Goal: Find specific fact

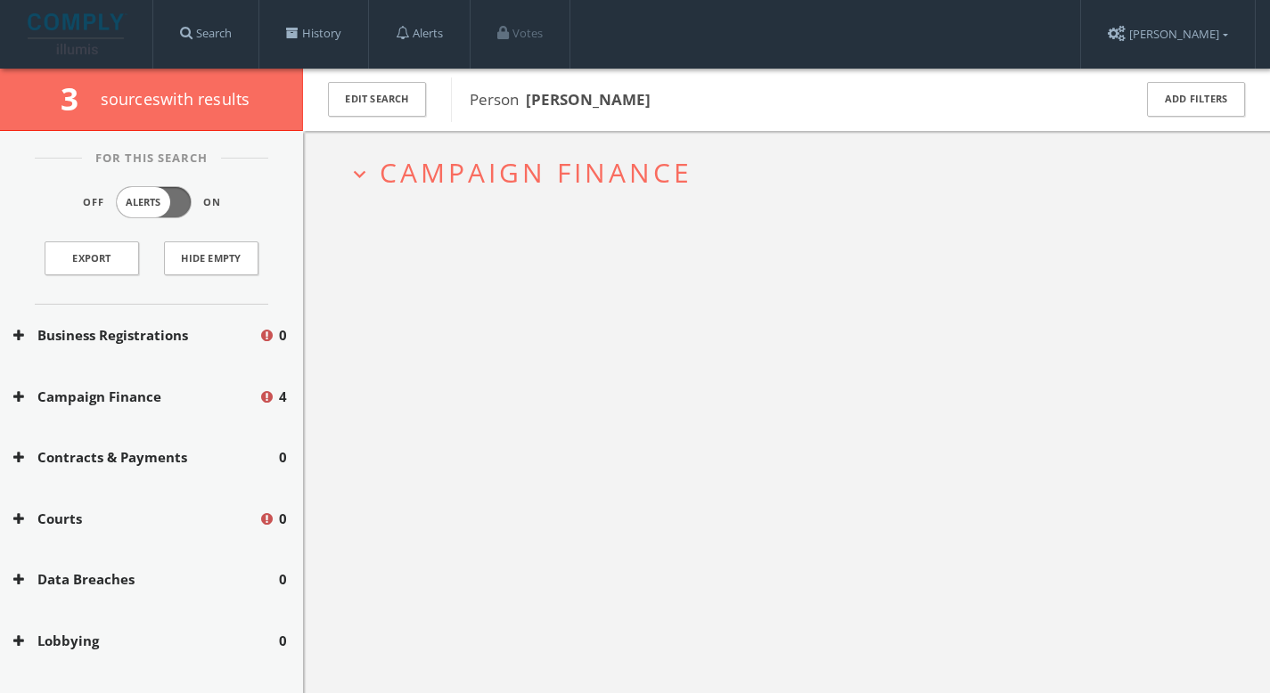
drag, startPoint x: 655, startPoint y: 101, endPoint x: 565, endPoint y: 105, distance: 90.1
click at [565, 105] on span "Person [PERSON_NAME]" at bounding box center [789, 99] width 639 height 23
copy b "Armitage"
click at [198, 332] on button "Business Registrations" at bounding box center [135, 335] width 245 height 20
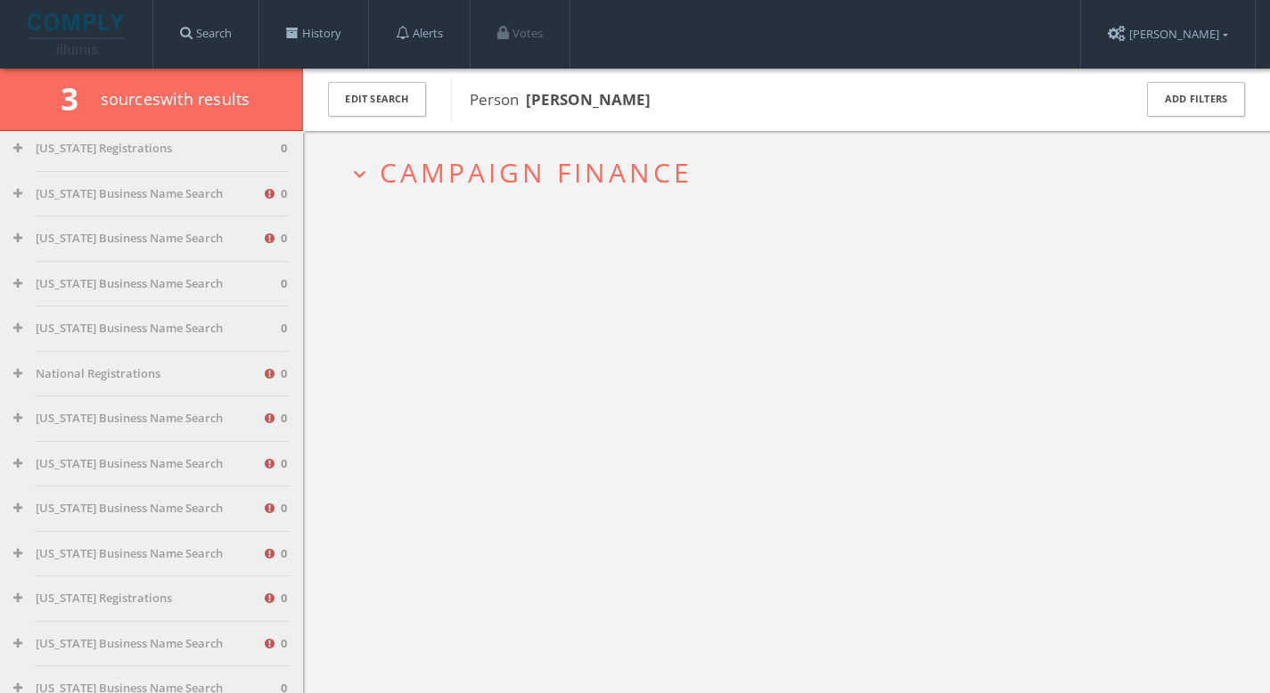
scroll to position [1310, 0]
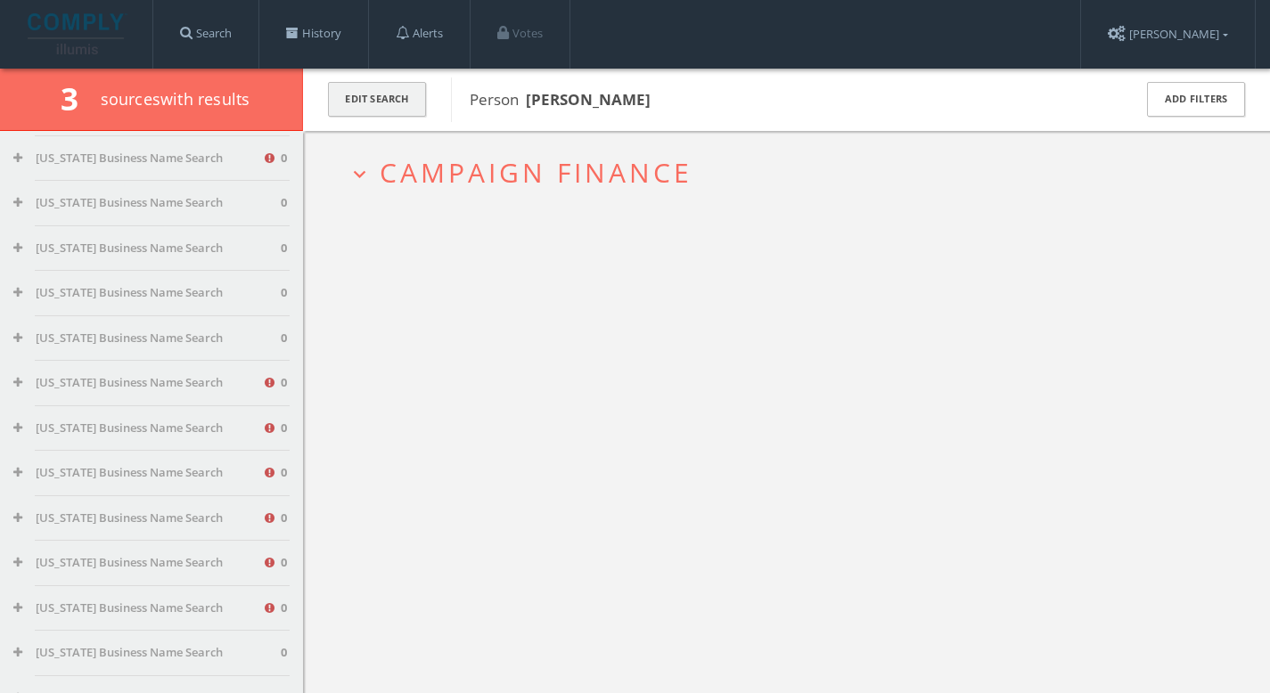
click at [363, 101] on button "Edit Search" at bounding box center [377, 99] width 98 height 35
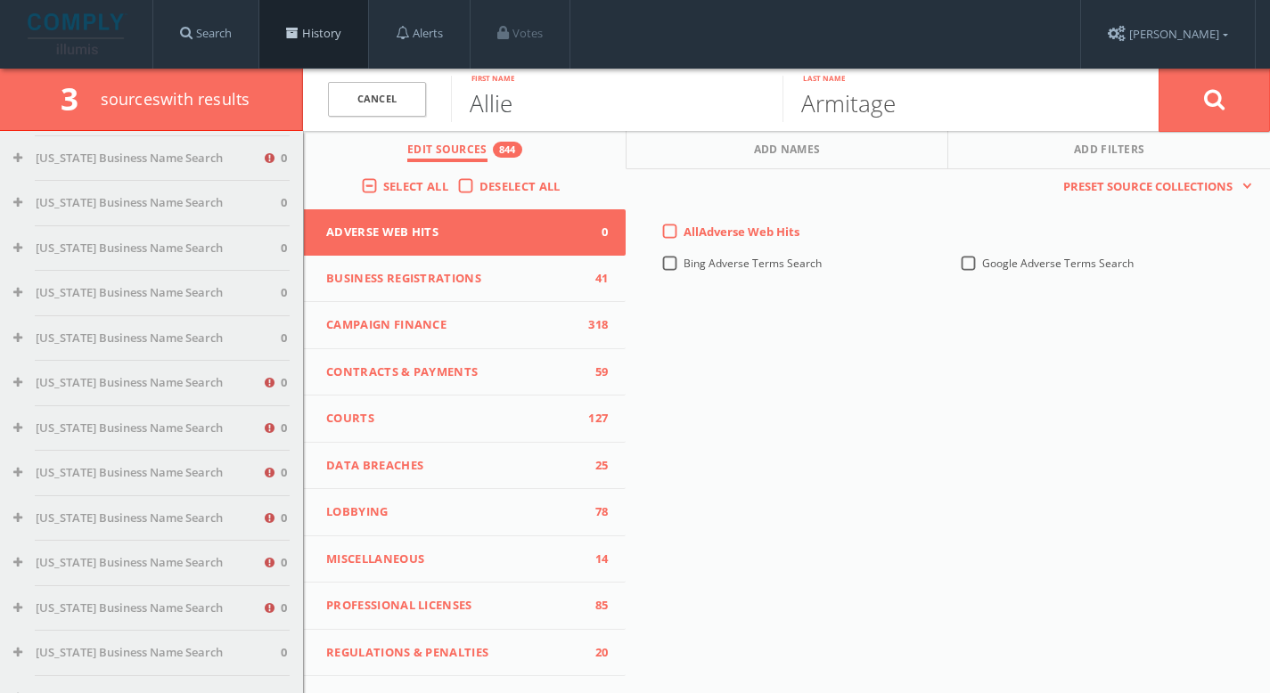
drag, startPoint x: 539, startPoint y: 108, endPoint x: 324, endPoint y: 52, distance: 222.0
click at [324, 52] on div "Search History Alerts Votes [PERSON_NAME] Edit Profile Change Password Security…" at bounding box center [635, 412] width 1270 height 824
type input "[PERSON_NAME]"
click at [1196, 93] on button at bounding box center [1213, 100] width 111 height 64
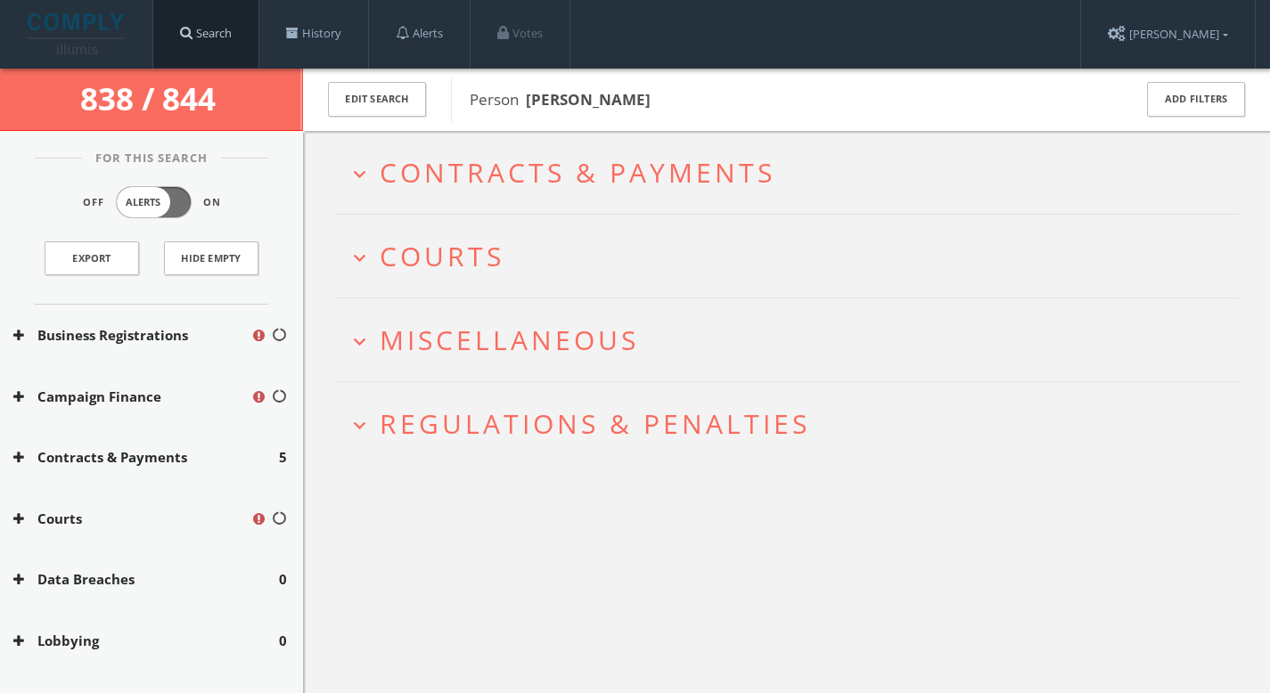
click at [207, 34] on link "Search" at bounding box center [205, 34] width 105 height 68
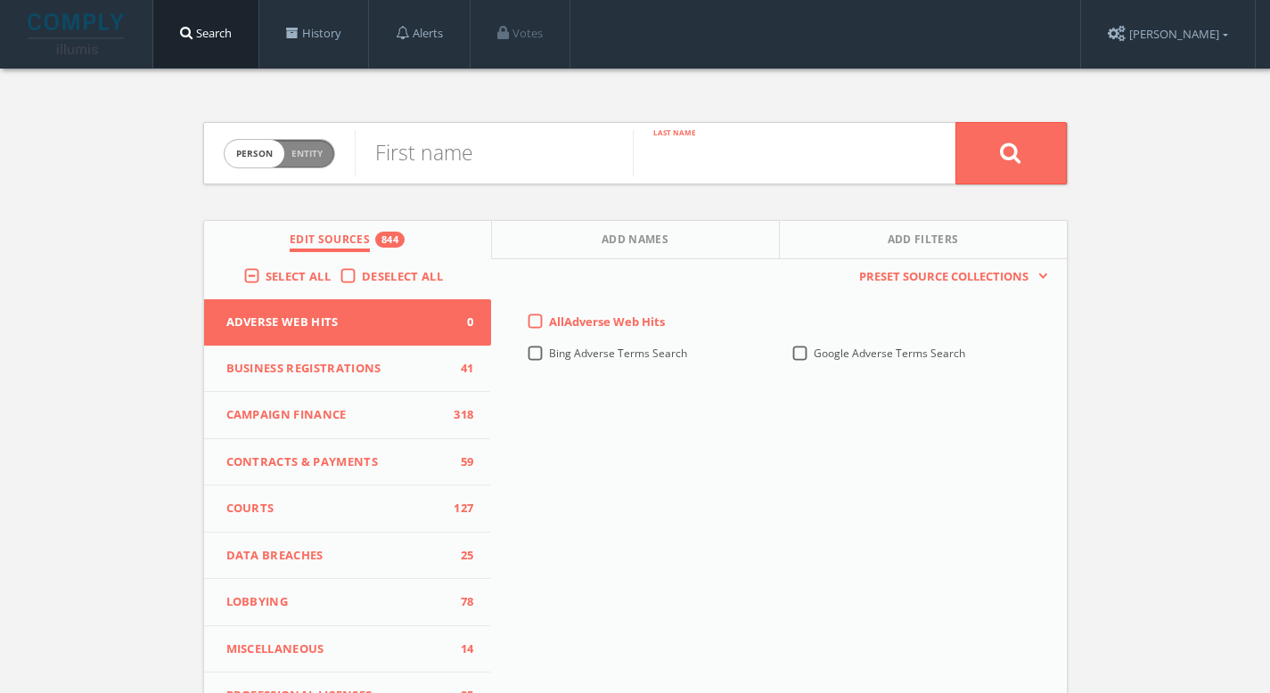
click at [787, 155] on input "text" at bounding box center [772, 153] width 278 height 46
paste input "Ouwerkerk"
type input "Ouwerkerk"
click at [459, 164] on input "text" at bounding box center [494, 153] width 278 height 46
paste input "[PERSON_NAME]"
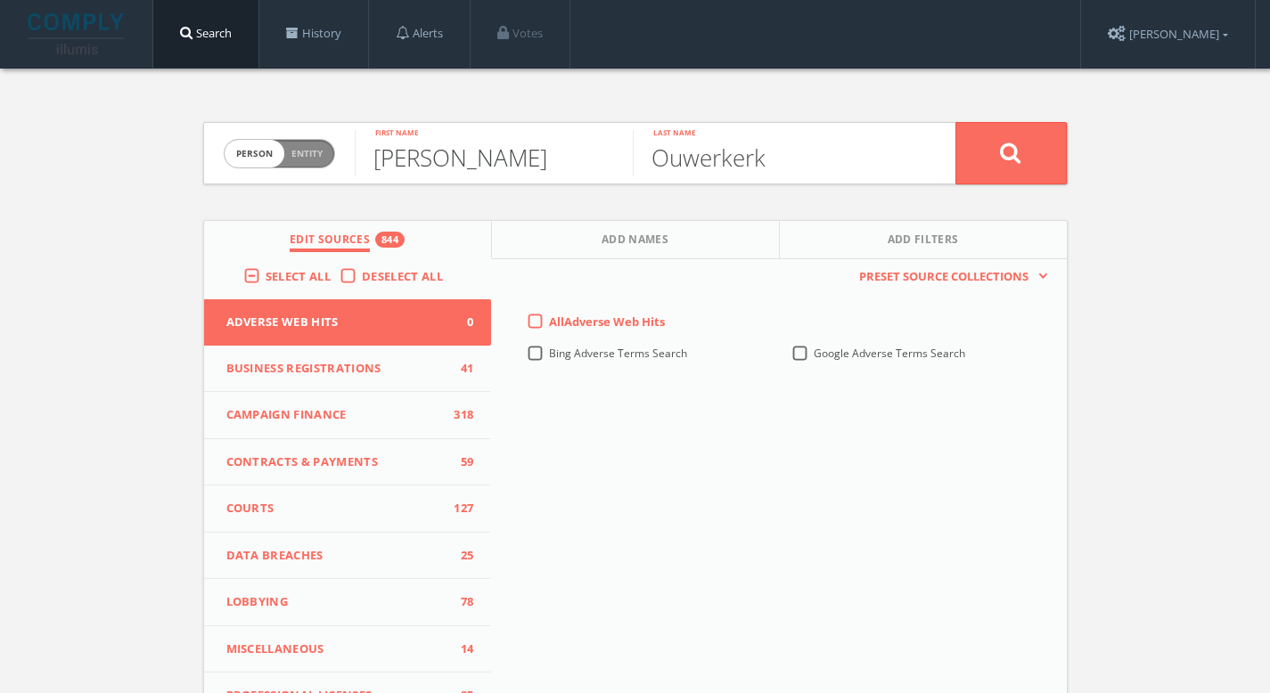
type input "[PERSON_NAME]"
click at [1040, 161] on button at bounding box center [1010, 153] width 111 height 62
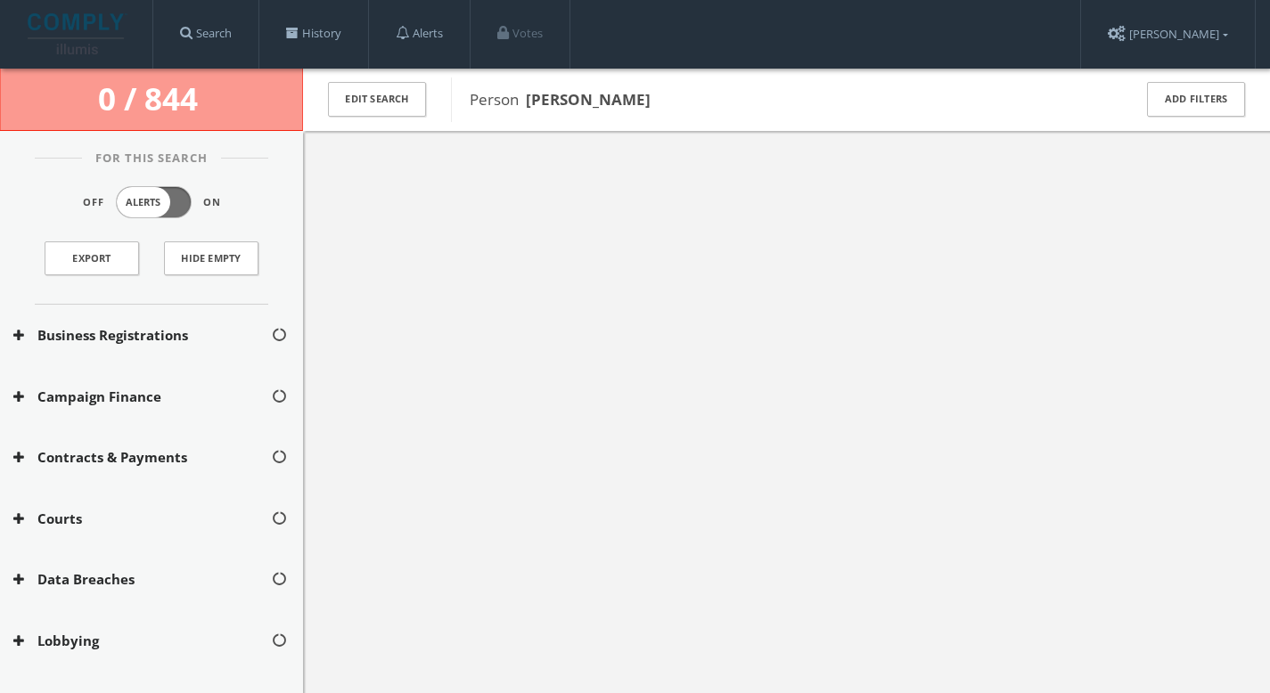
drag, startPoint x: 728, startPoint y: 103, endPoint x: 527, endPoint y: 110, distance: 201.5
click at [527, 110] on span "Person [PERSON_NAME]" at bounding box center [789, 99] width 639 height 23
copy b "[PERSON_NAME]"
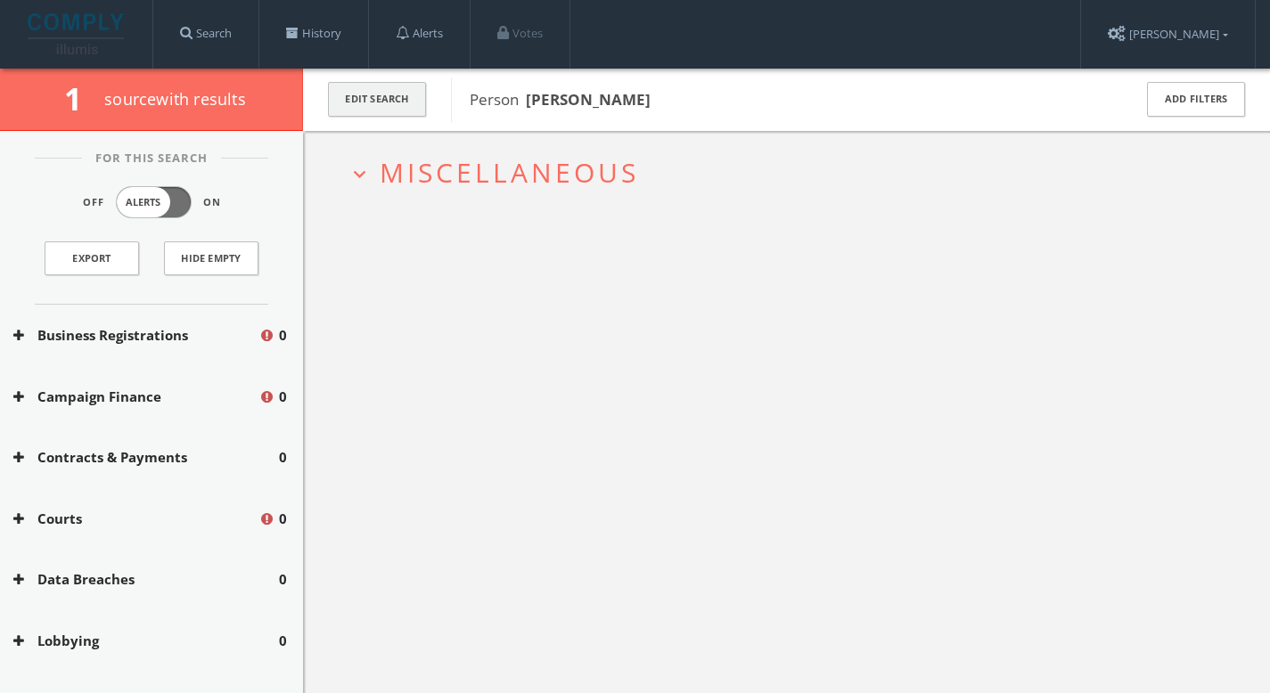
click at [382, 102] on button "Edit Search" at bounding box center [377, 99] width 98 height 35
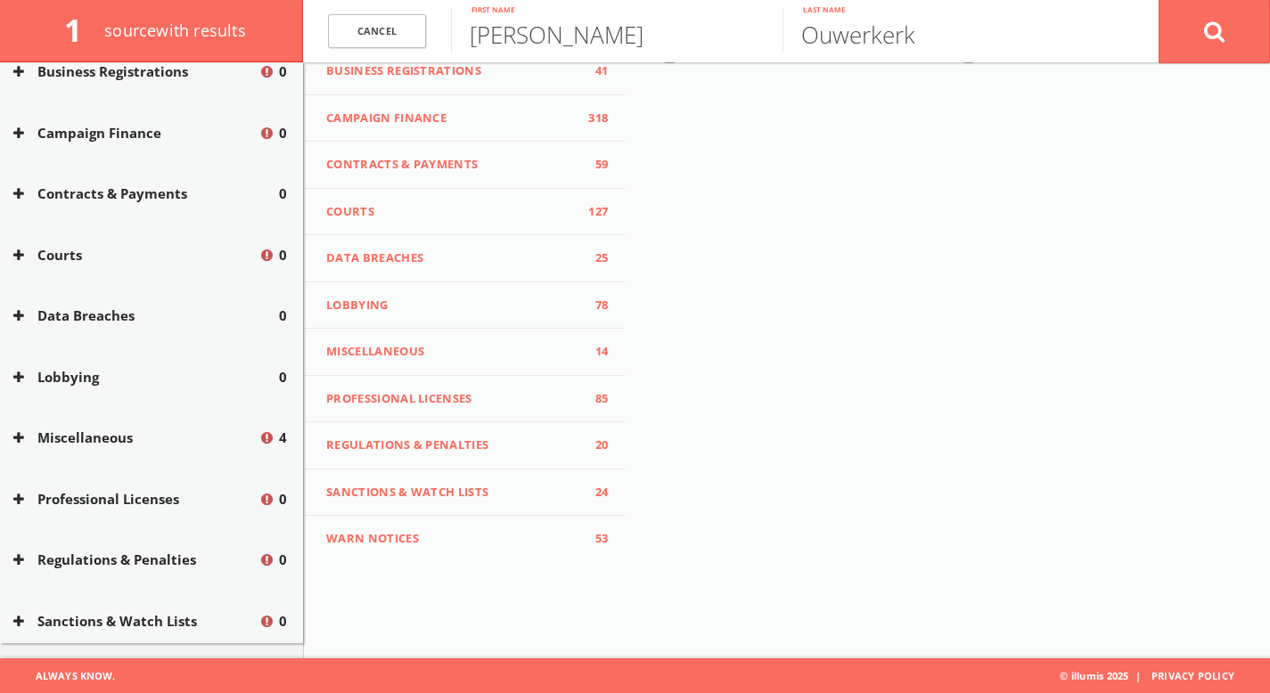
scroll to position [376, 0]
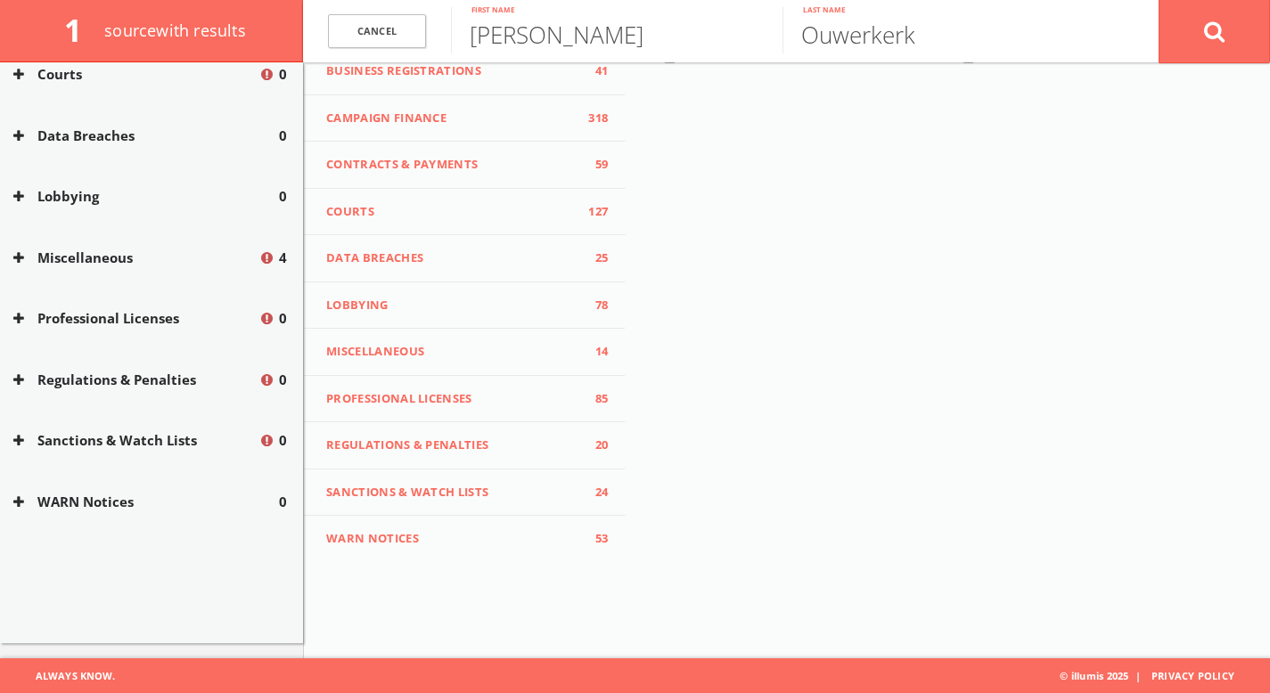
click at [181, 408] on div "Regulations & Penalties 0" at bounding box center [151, 379] width 303 height 61
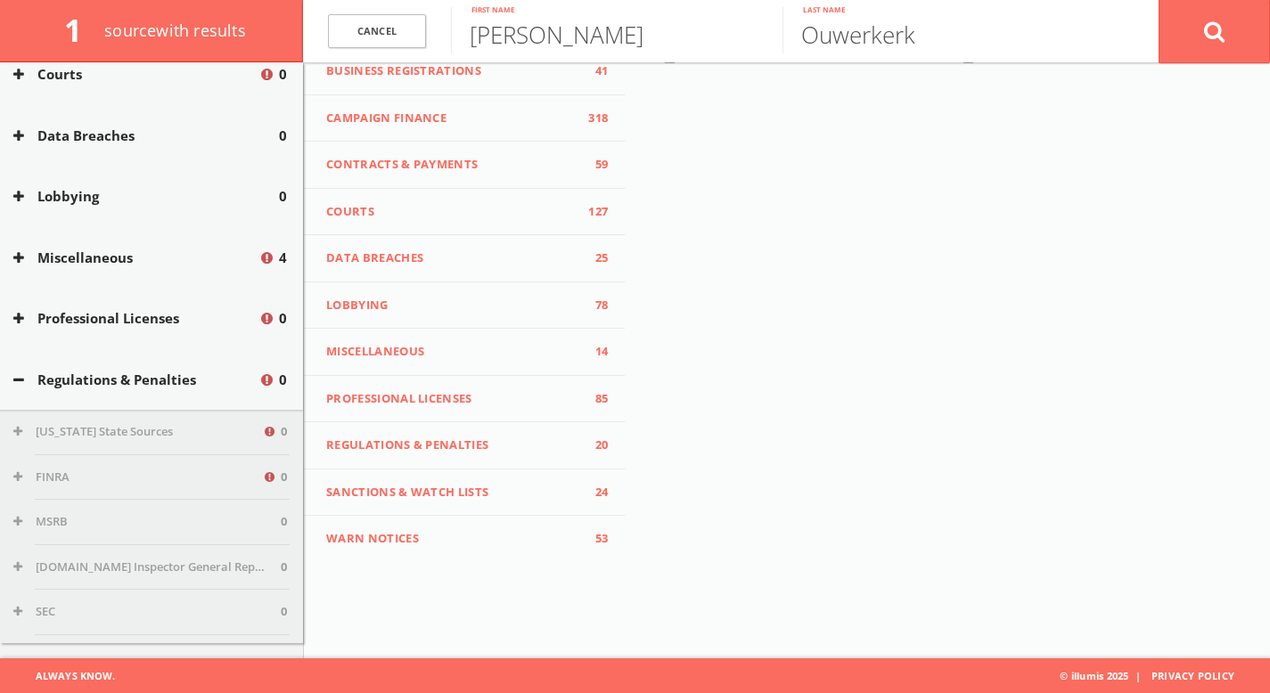
click at [178, 441] on div "[US_STATE] State Sources 0" at bounding box center [151, 432] width 303 height 45
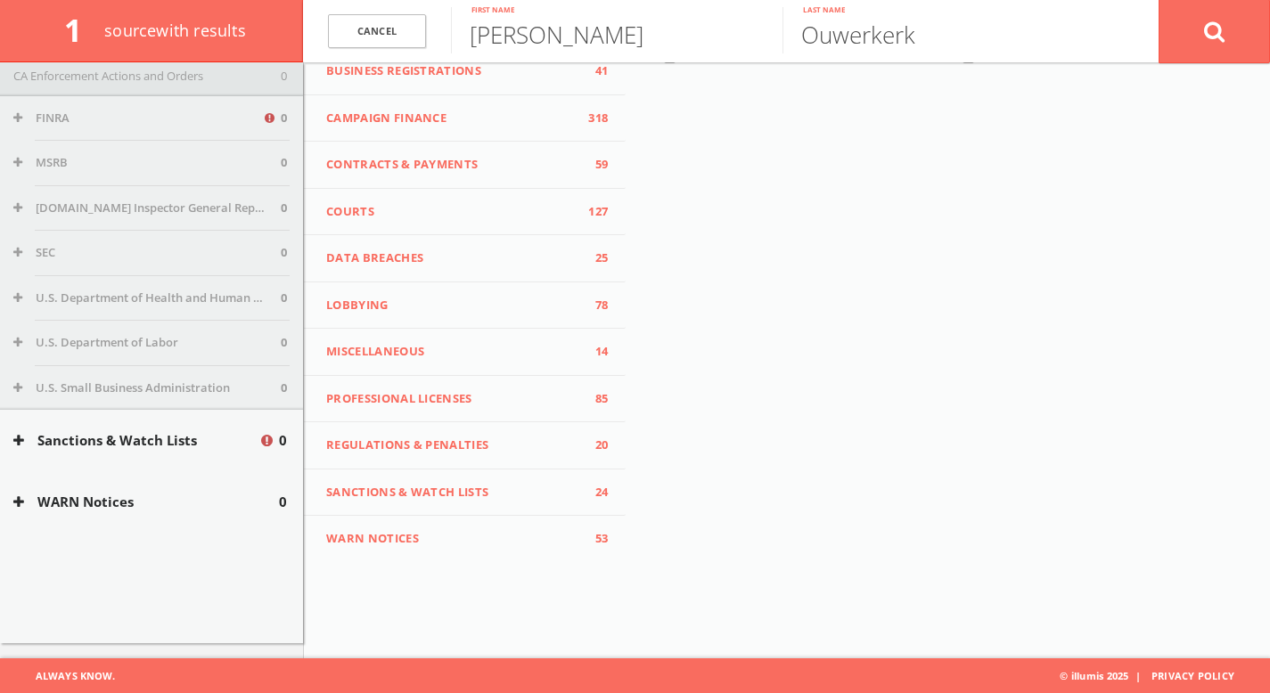
scroll to position [308, 0]
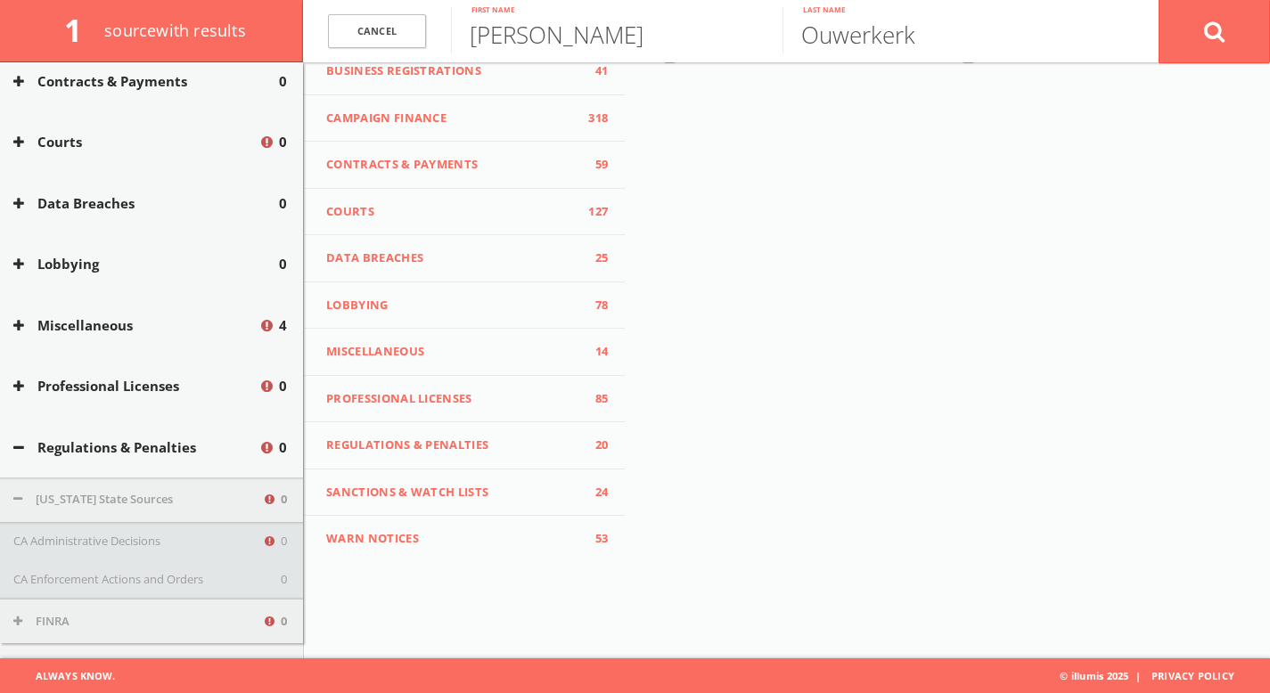
click at [176, 322] on button "Miscellaneous" at bounding box center [135, 325] width 245 height 20
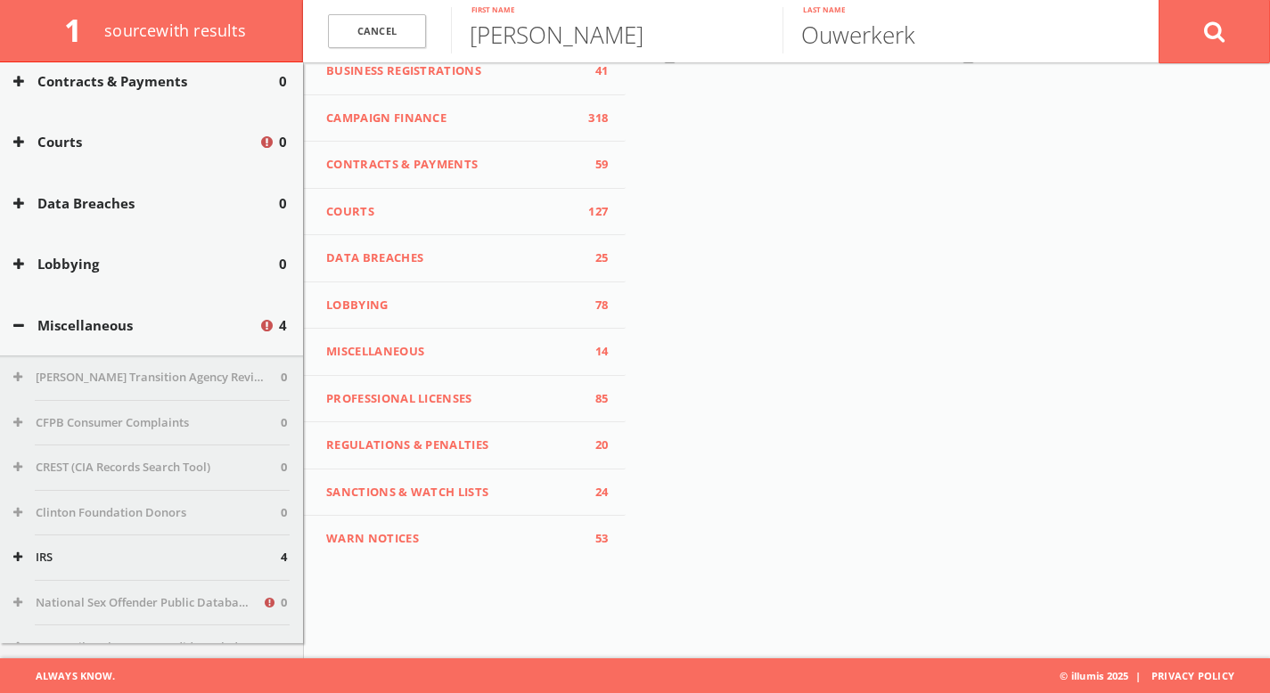
click at [176, 322] on button "Miscellaneous" at bounding box center [135, 325] width 245 height 20
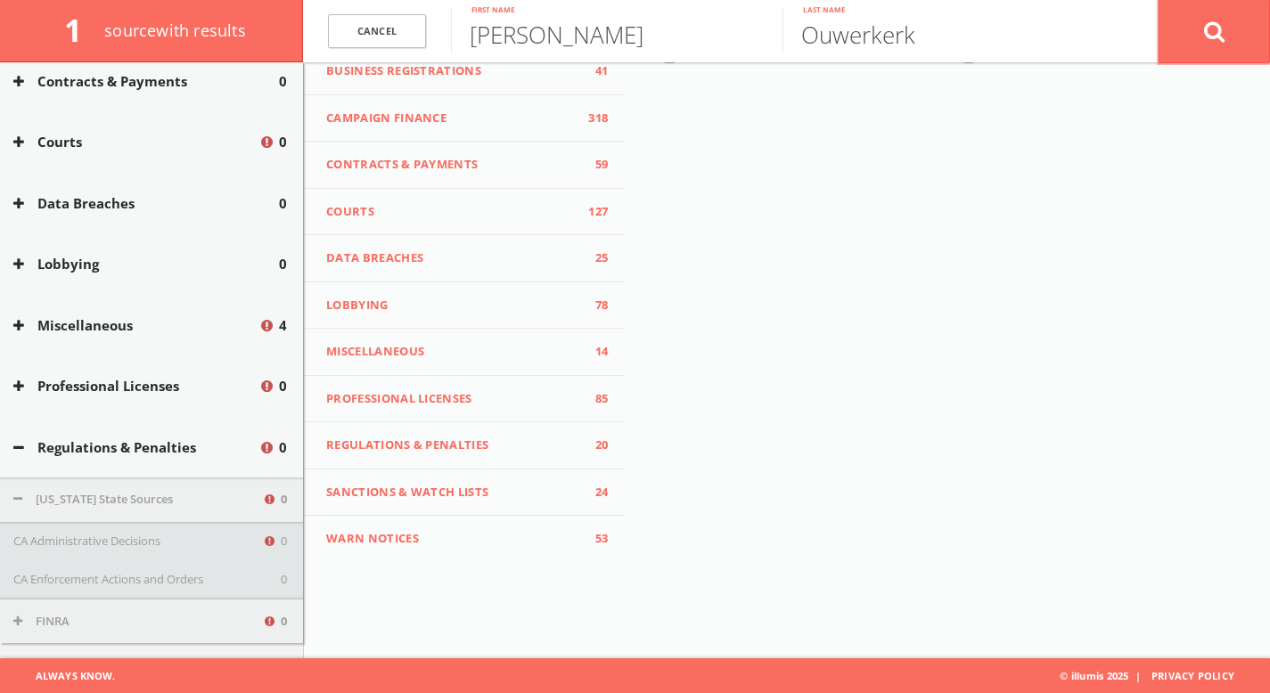
click at [1215, 28] on icon at bounding box center [1214, 31] width 21 height 22
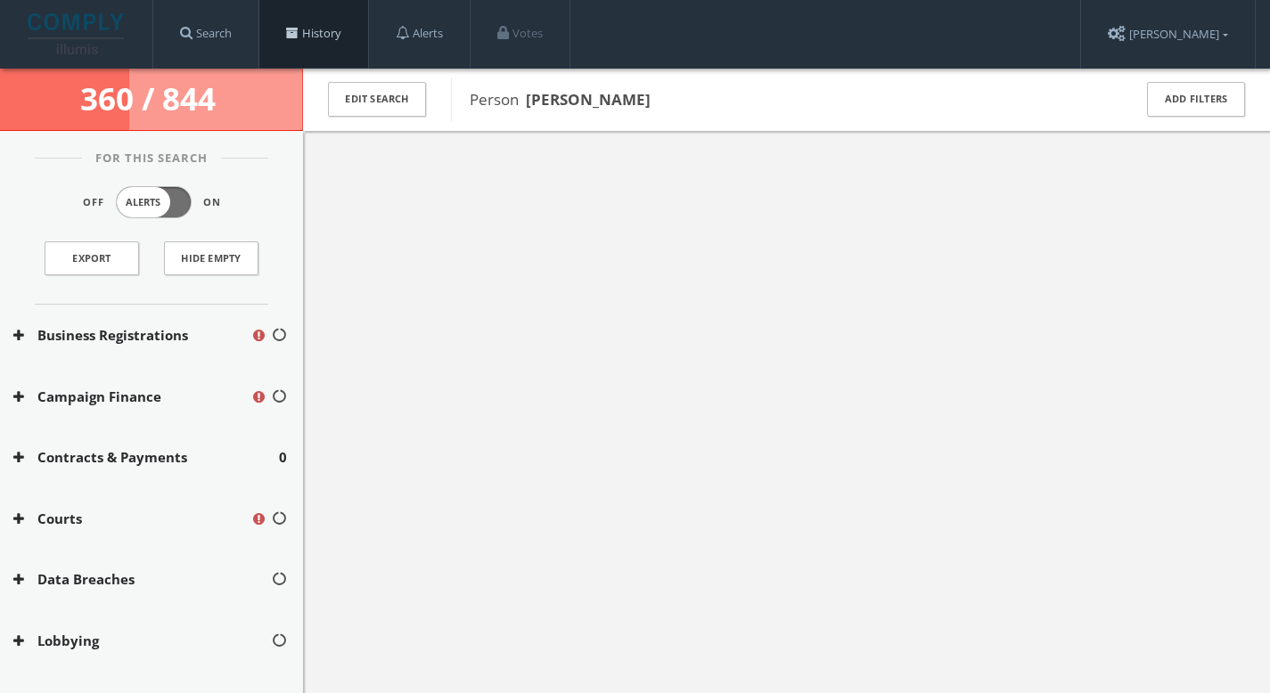
click at [353, 37] on link "History" at bounding box center [313, 34] width 109 height 68
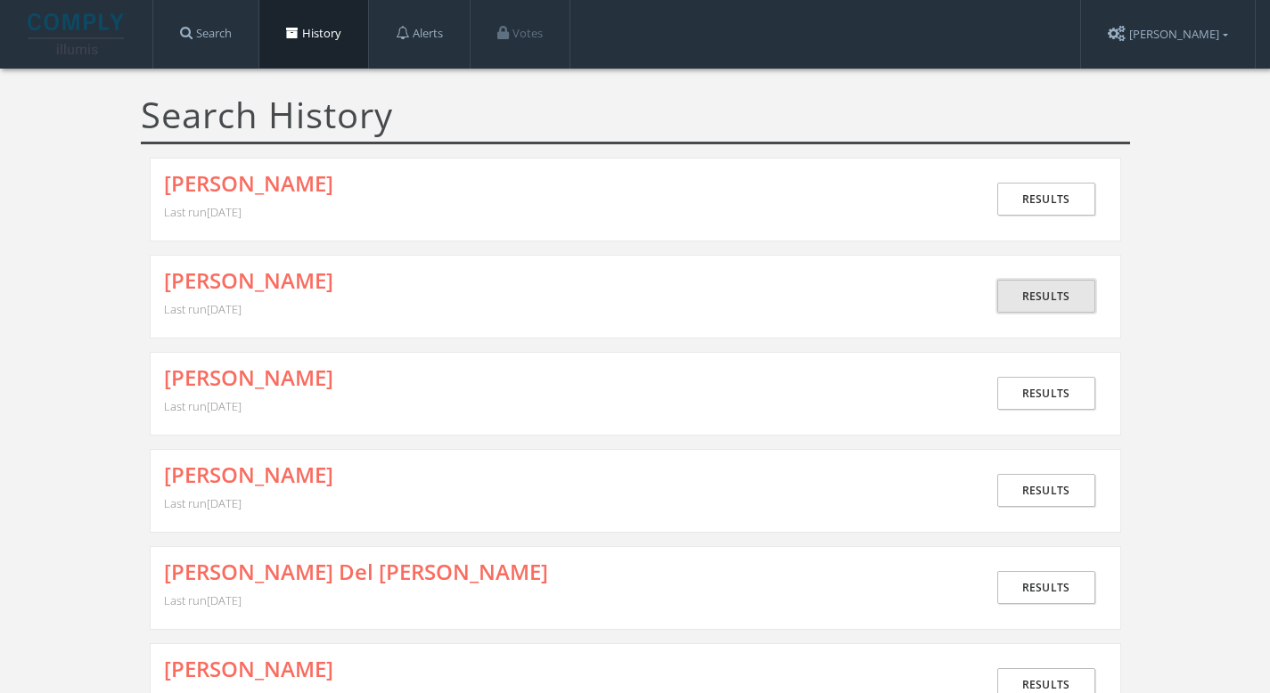
click at [1054, 290] on link "Results" at bounding box center [1046, 296] width 98 height 33
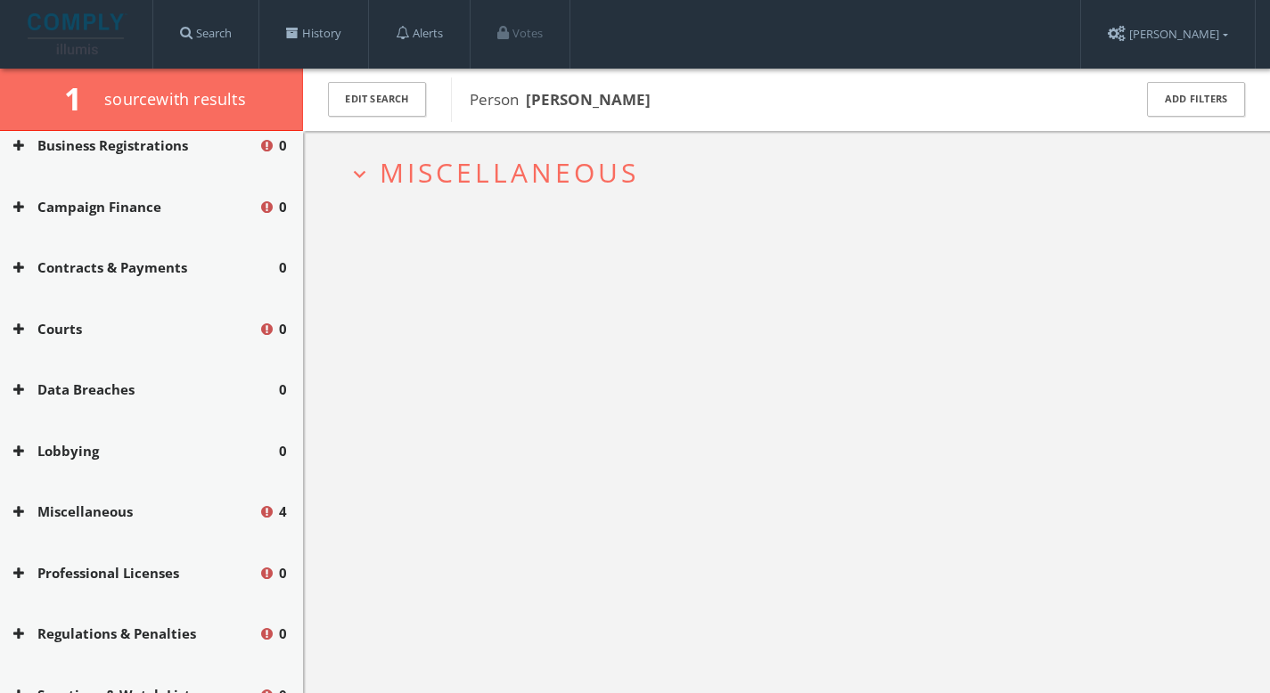
scroll to position [210, 0]
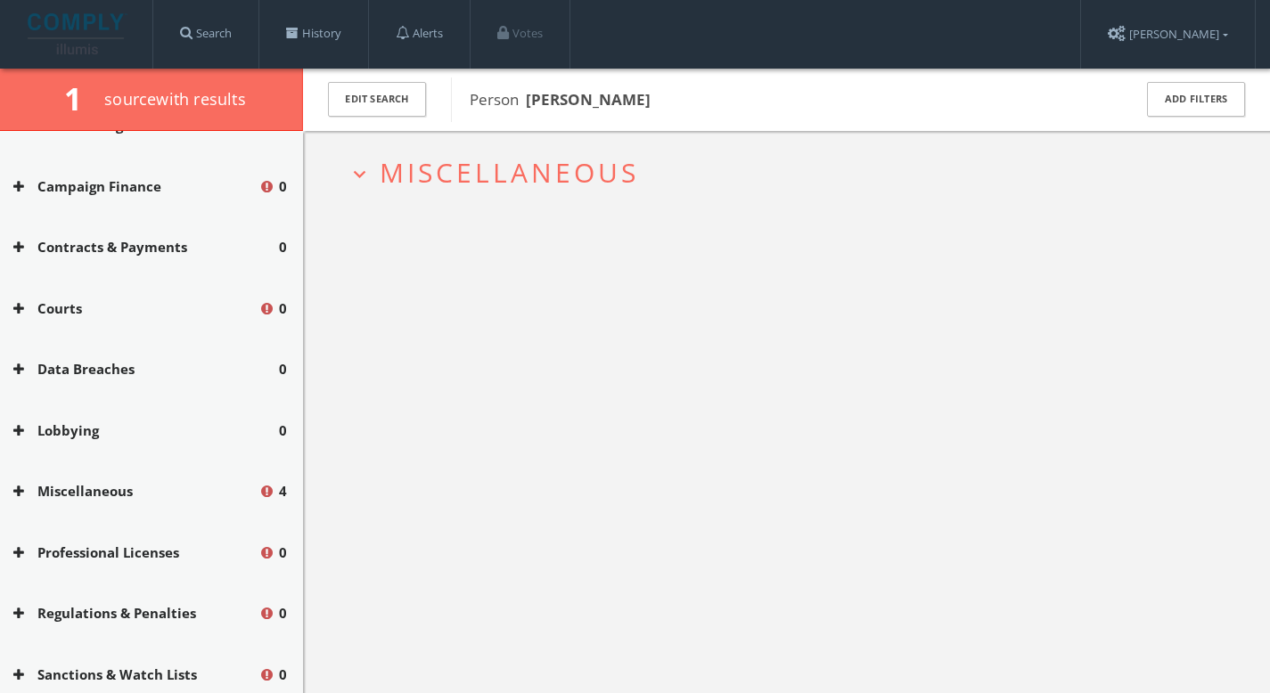
click at [165, 475] on div "Miscellaneous 4" at bounding box center [151, 491] width 303 height 61
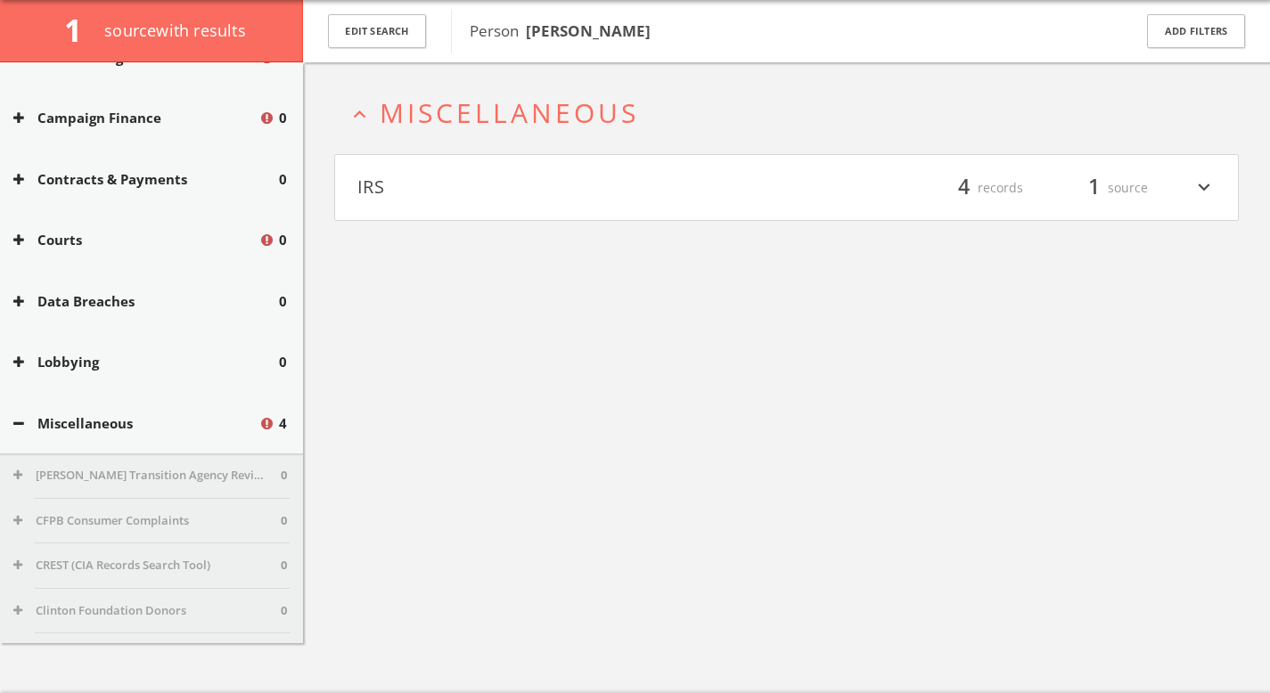
click at [484, 193] on button "IRS" at bounding box center [571, 188] width 429 height 30
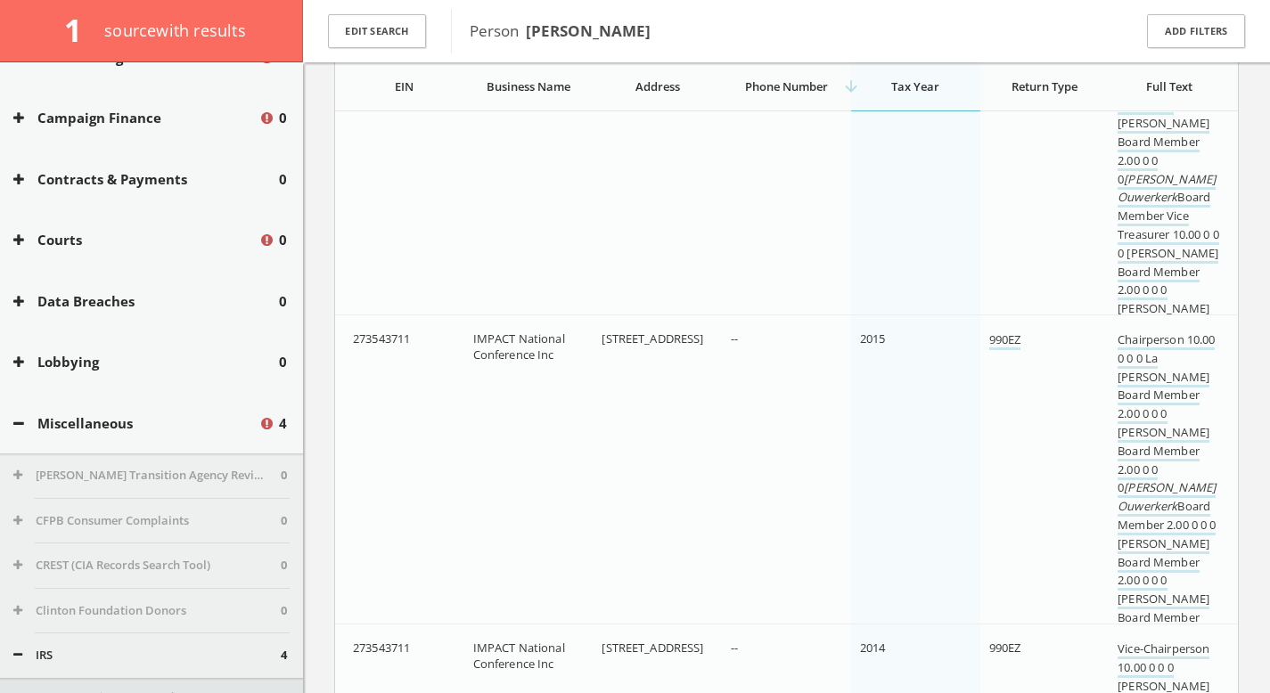
scroll to position [959, 0]
